Goal: Register for event/course

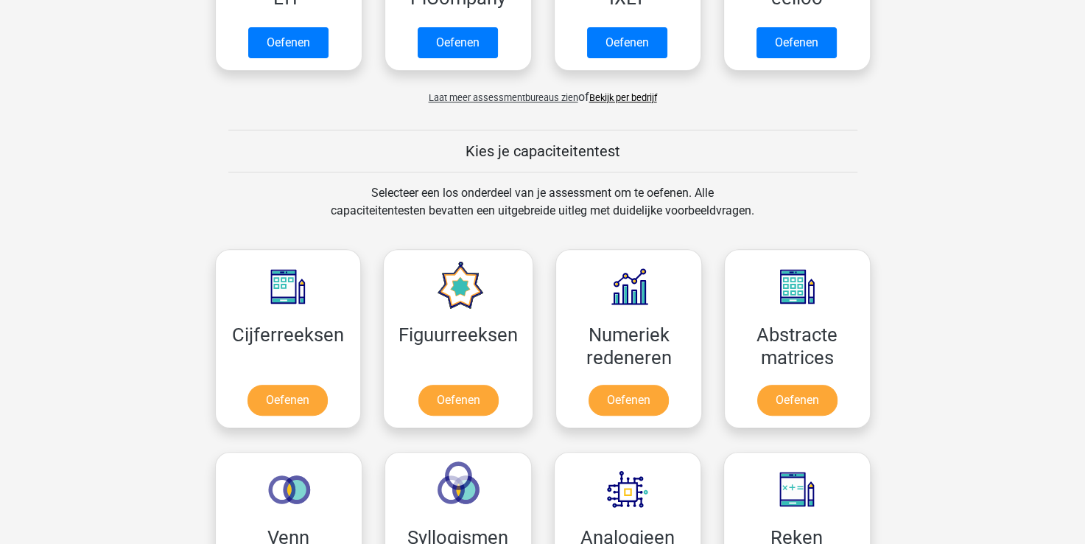
scroll to position [516, 0]
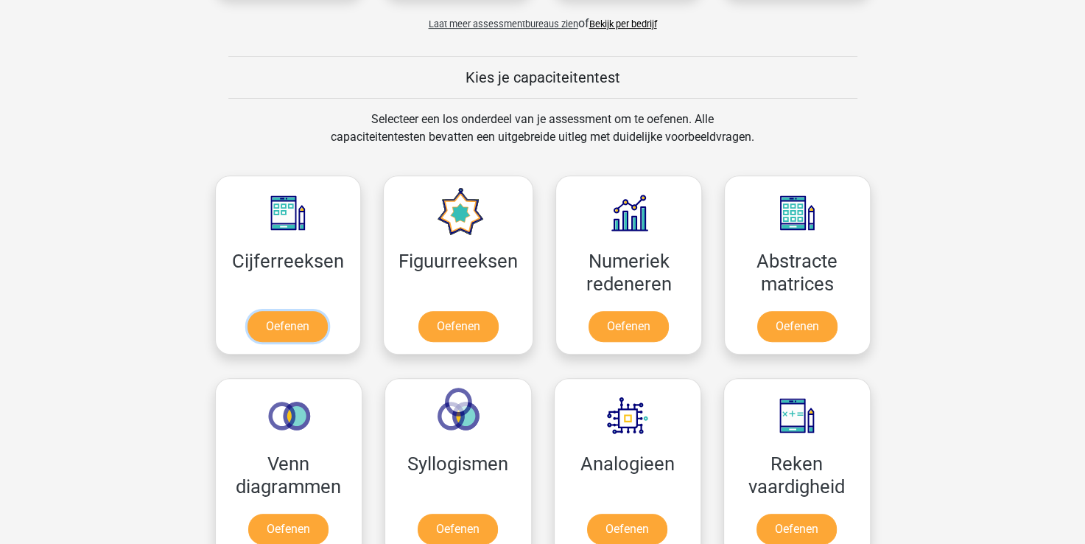
click at [284, 317] on link "Oefenen" at bounding box center [287, 326] width 80 height 31
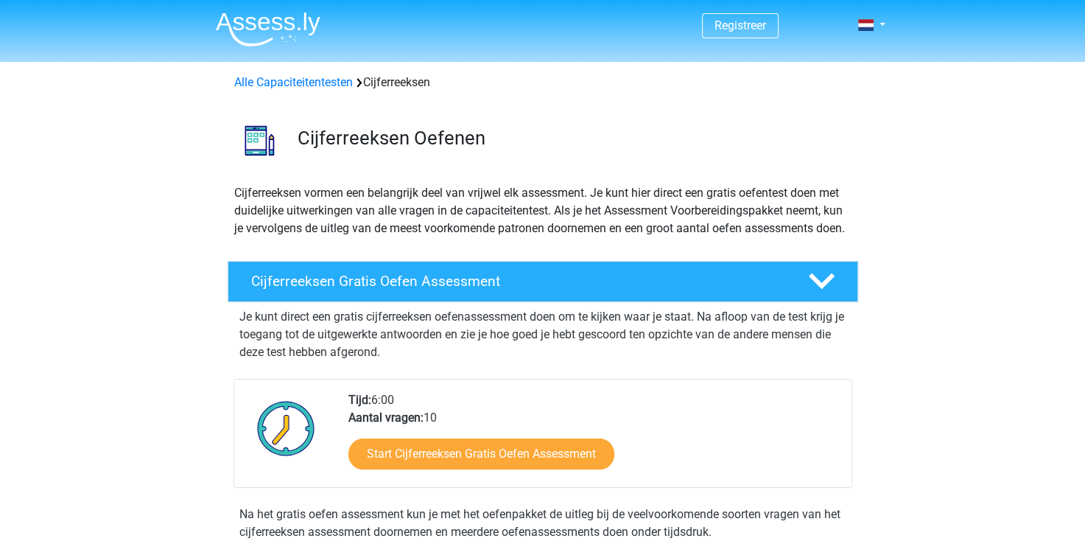
click at [810, 289] on polygon at bounding box center [822, 281] width 26 height 16
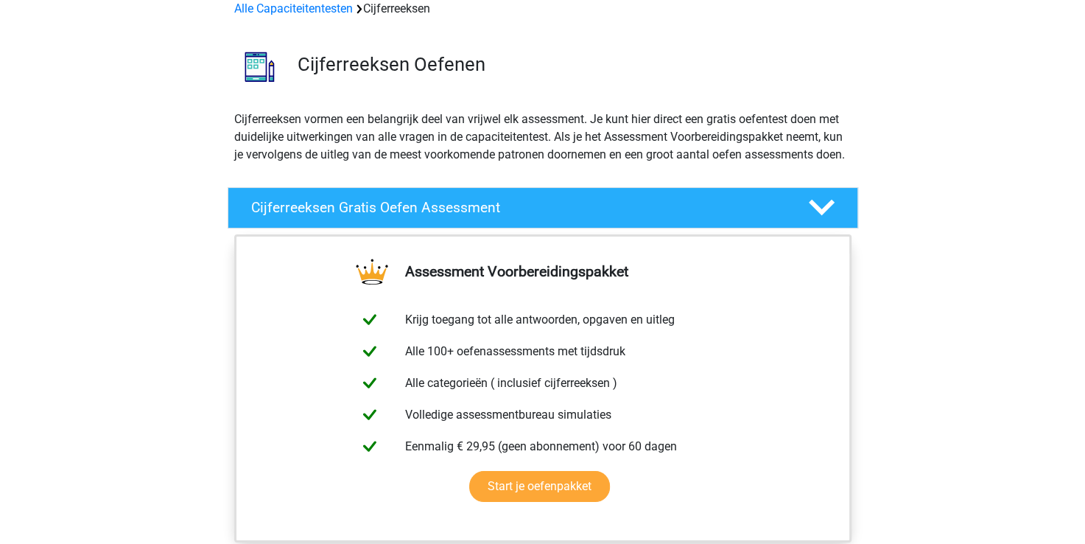
scroll to position [295, 0]
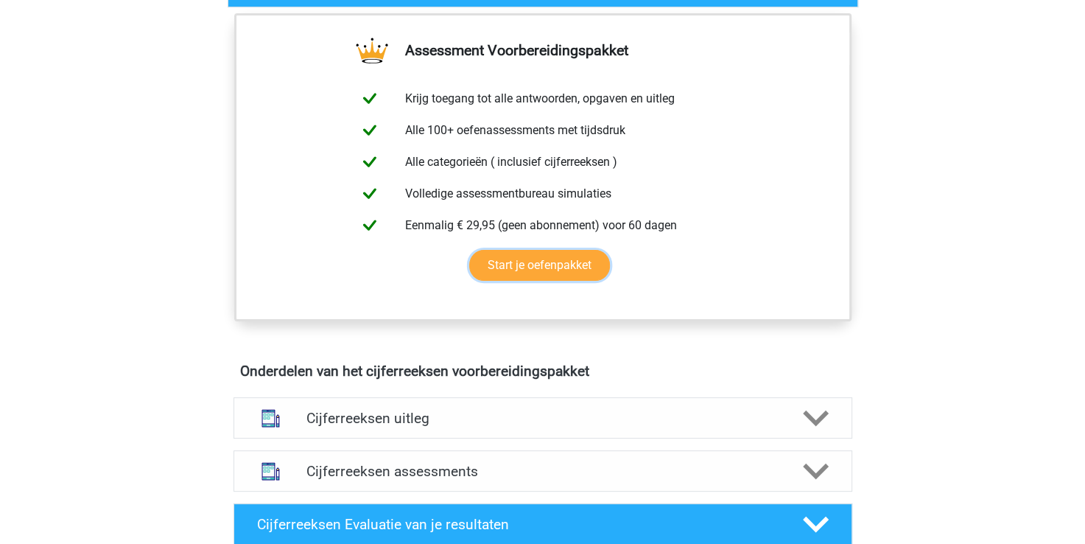
click at [551, 281] on link "Start je oefenpakket" at bounding box center [539, 265] width 141 height 31
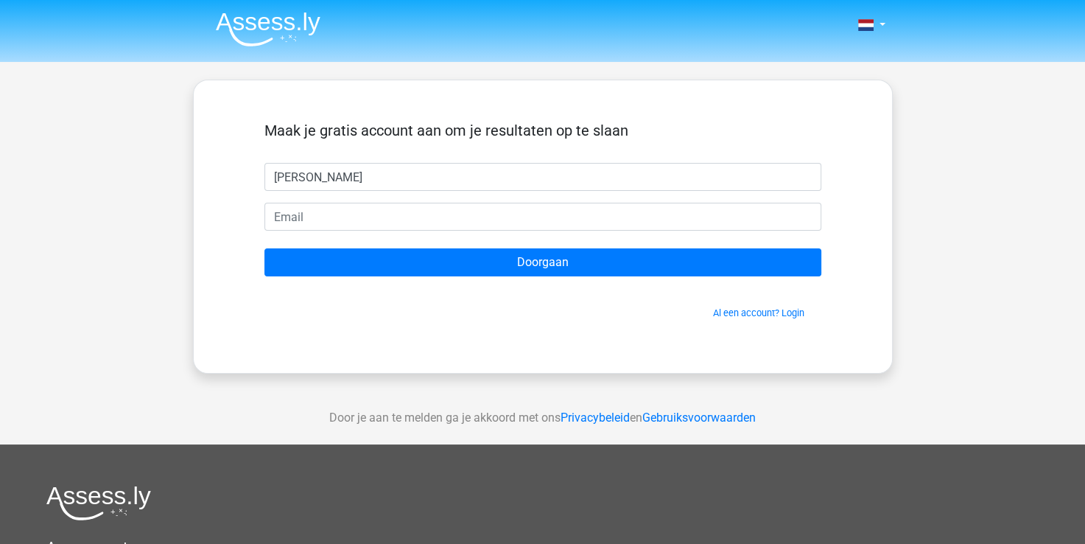
type input "Lisa"
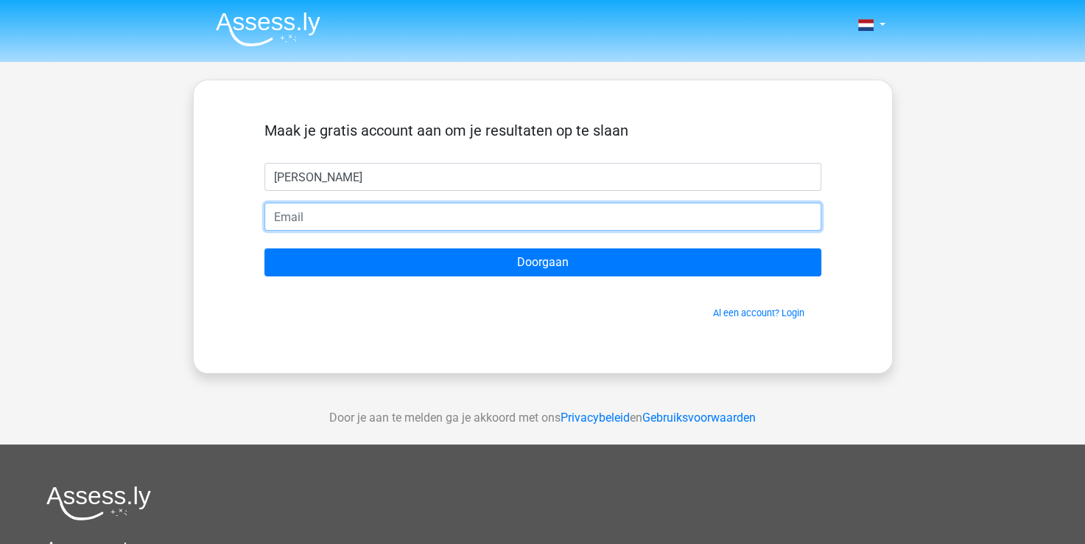
click at [324, 208] on input "email" at bounding box center [542, 217] width 557 height 28
type input "[PERSON_NAME][EMAIL_ADDRESS][DOMAIN_NAME]"
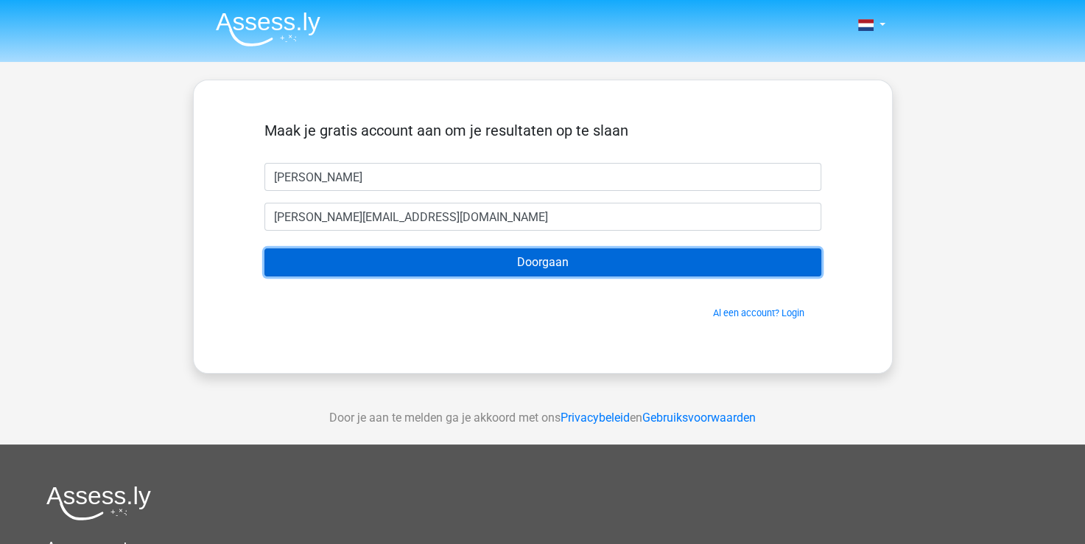
click at [556, 264] on input "Doorgaan" at bounding box center [542, 262] width 557 height 28
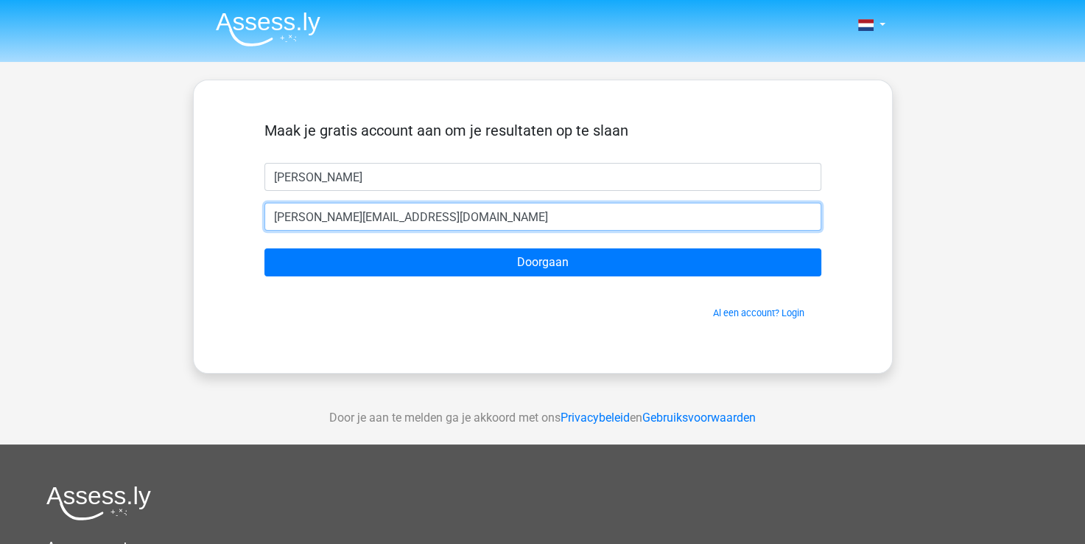
drag, startPoint x: 454, startPoint y: 219, endPoint x: 189, endPoint y: 216, distance: 265.2
click at [205, 219] on div "Maak je gratis account aan om je resultaten op te slaan Lisa lisa.pauletti@gmai…" at bounding box center [543, 227] width 700 height 294
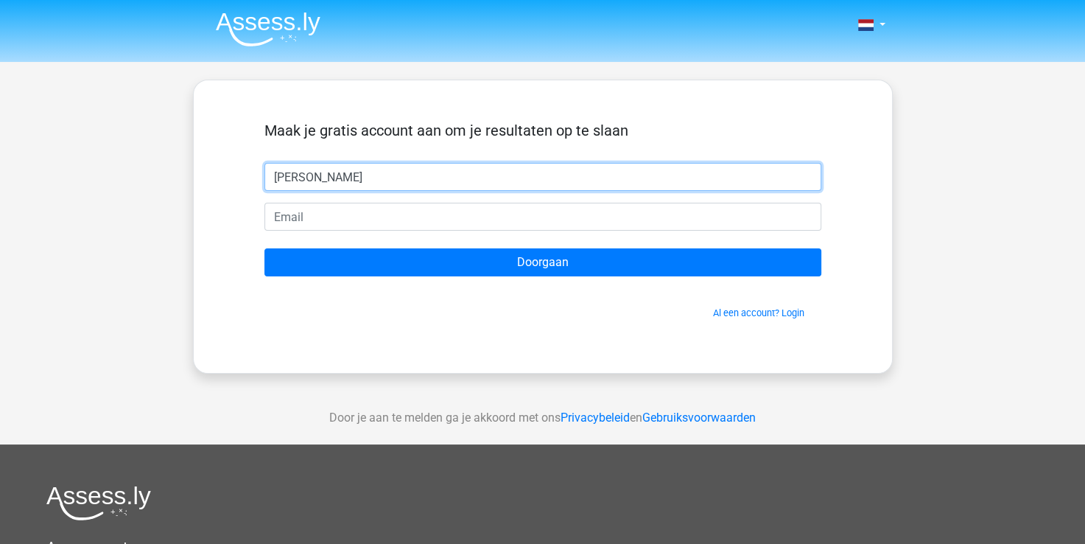
drag, startPoint x: 319, startPoint y: 179, endPoint x: 229, endPoint y: 168, distance: 90.5
click at [229, 168] on div "Maak je gratis account aan om je resultaten op te slaan Lisa Doorgaan Al een ac…" at bounding box center [543, 227] width 628 height 222
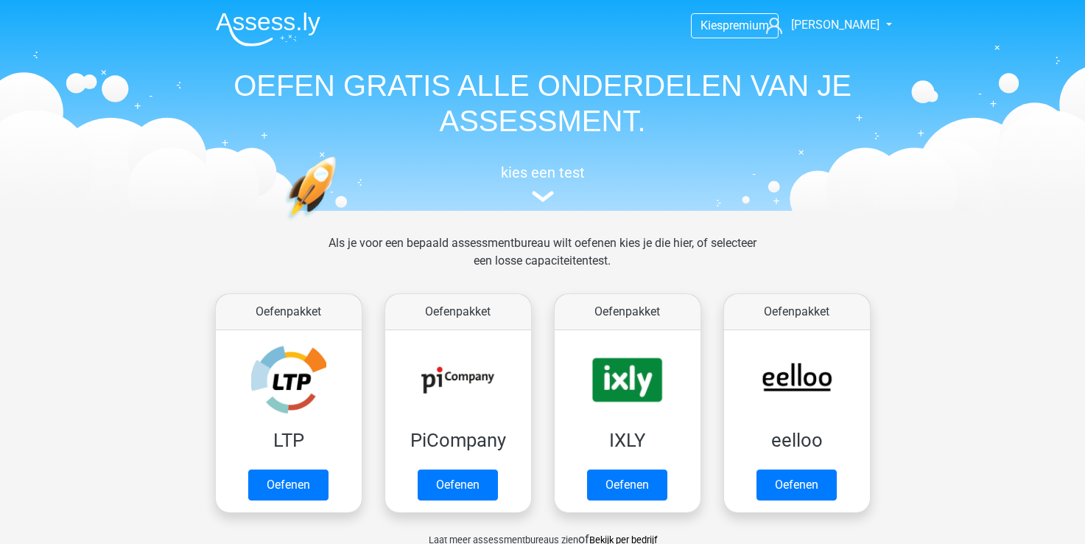
scroll to position [571, 0]
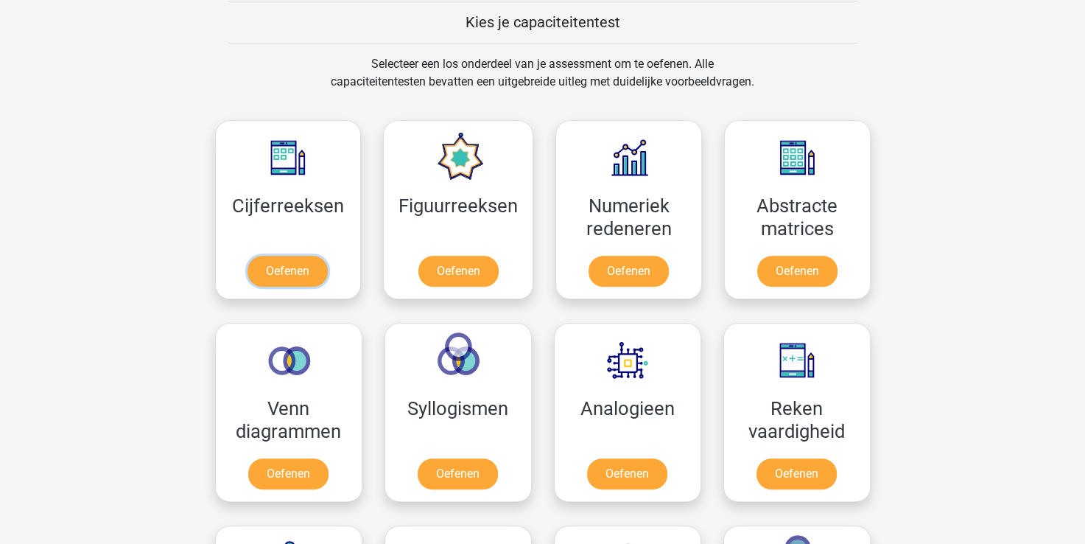
click at [272, 278] on link "Oefenen" at bounding box center [287, 271] width 80 height 31
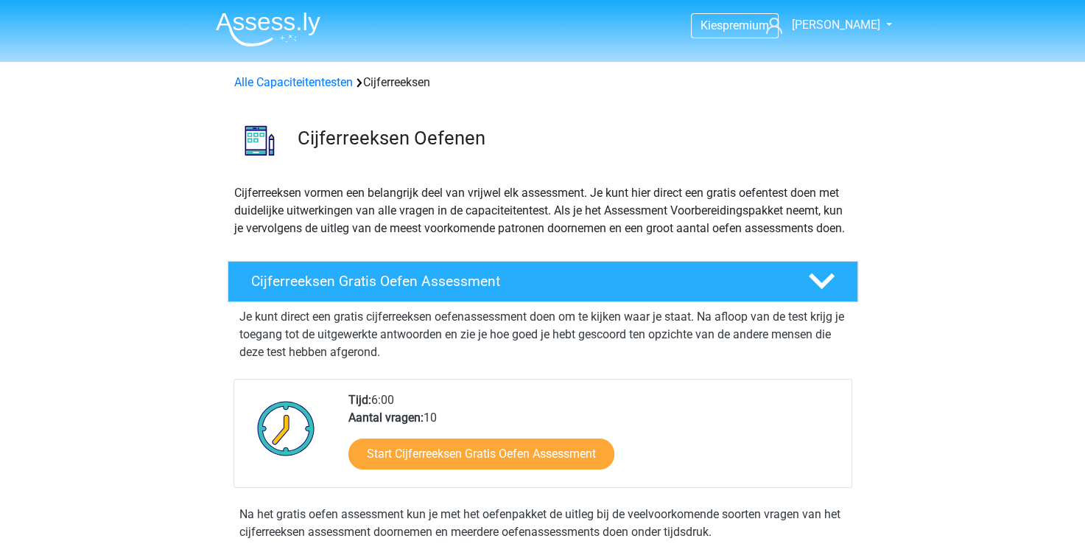
click at [430, 289] on h4 "Cijferreeksen Gratis Oefen Assessment" at bounding box center [517, 281] width 533 height 17
